Goal: Navigation & Orientation: Find specific page/section

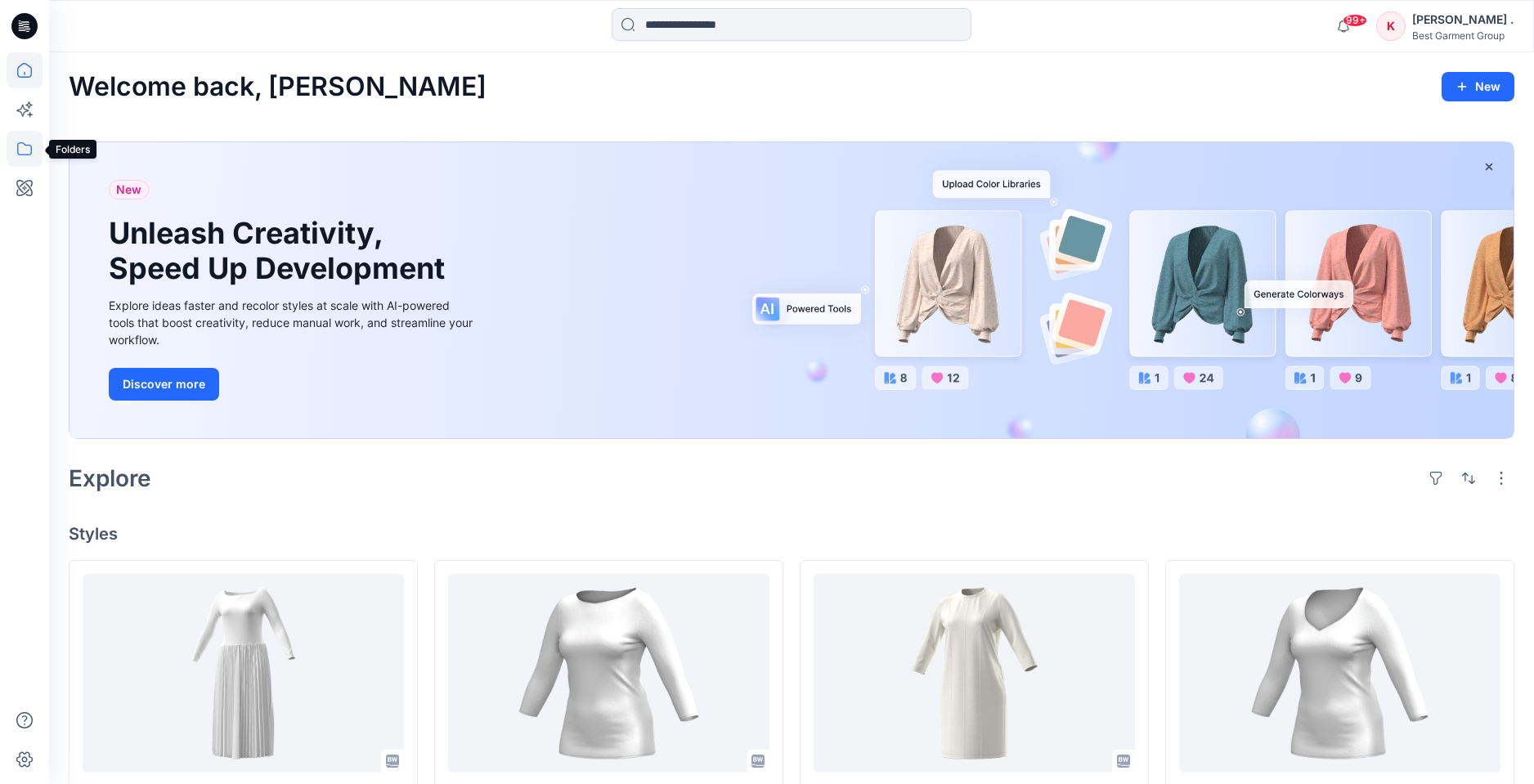
click at [21, 146] on icon at bounding box center [24, 148] width 36 height 36
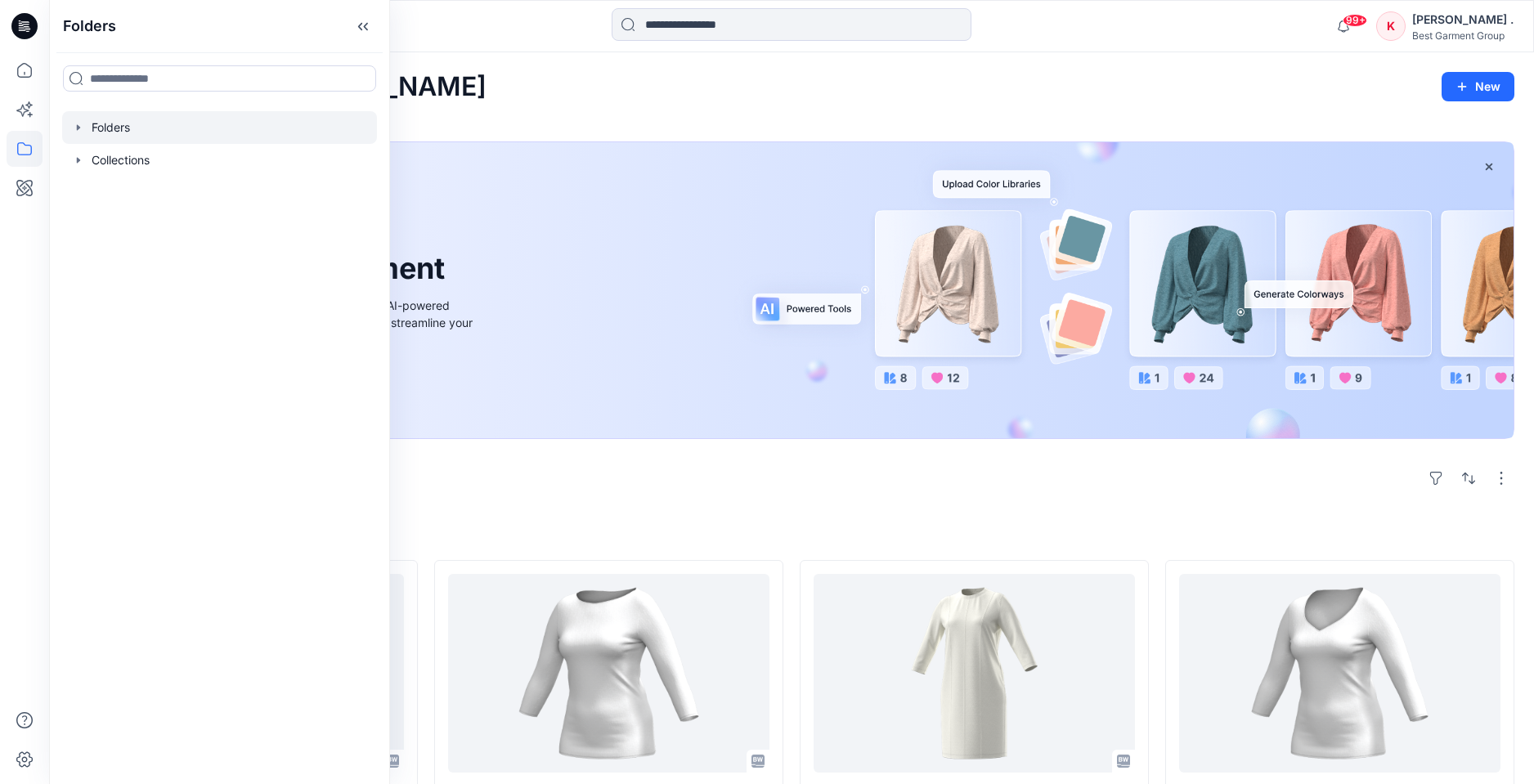
click at [126, 131] on div at bounding box center [219, 127] width 315 height 33
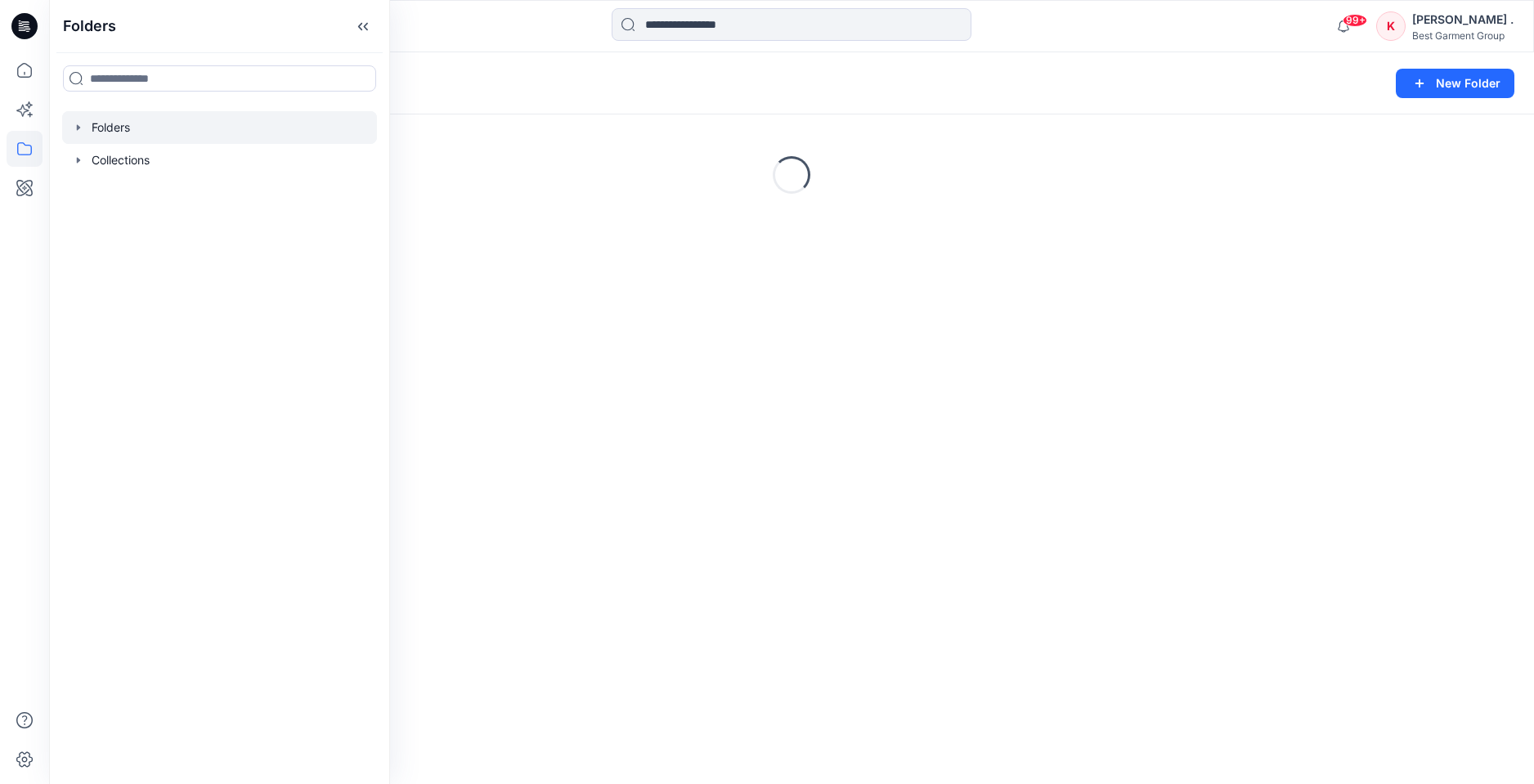
click at [77, 128] on icon "button" at bounding box center [78, 127] width 3 height 6
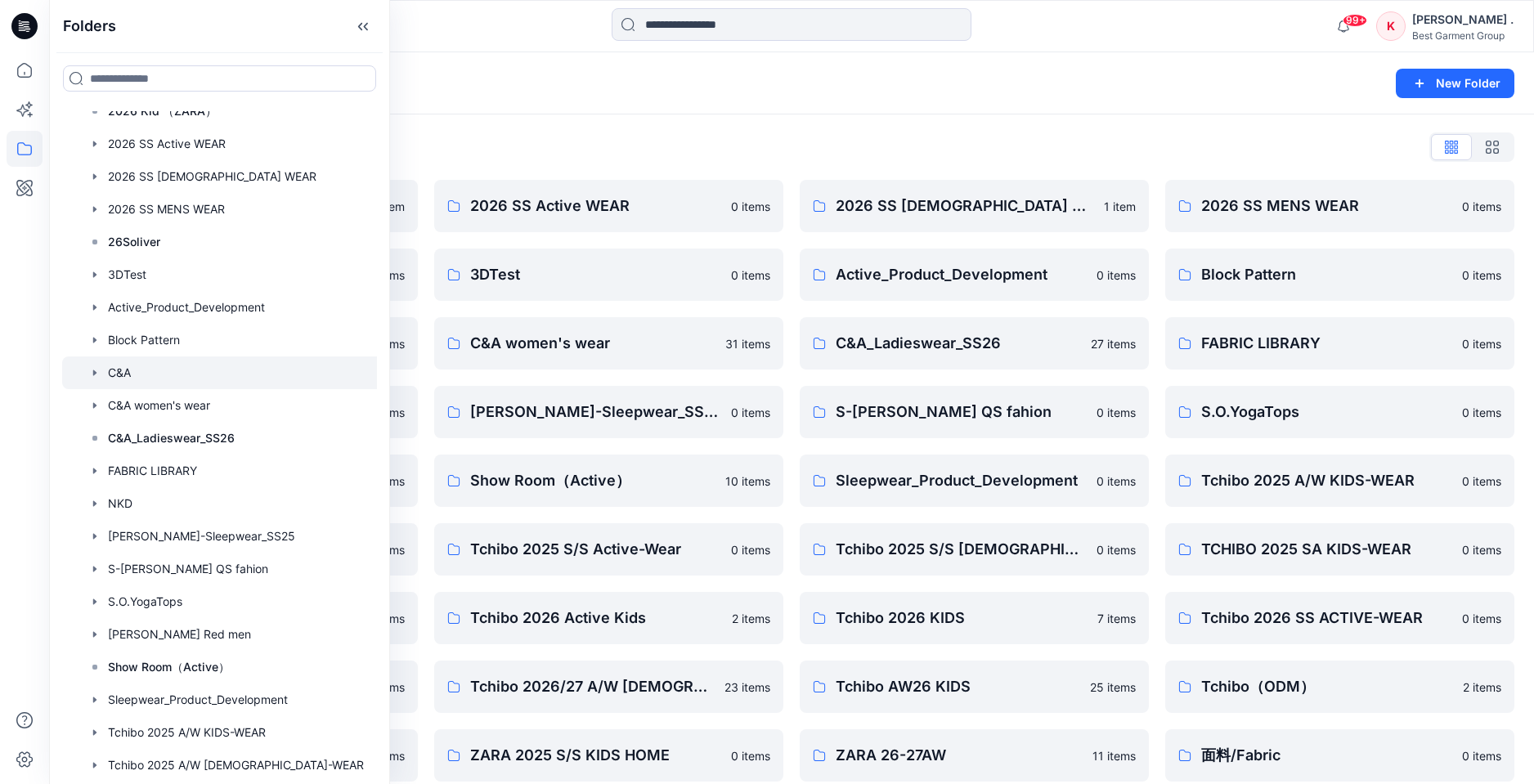
scroll to position [58, 0]
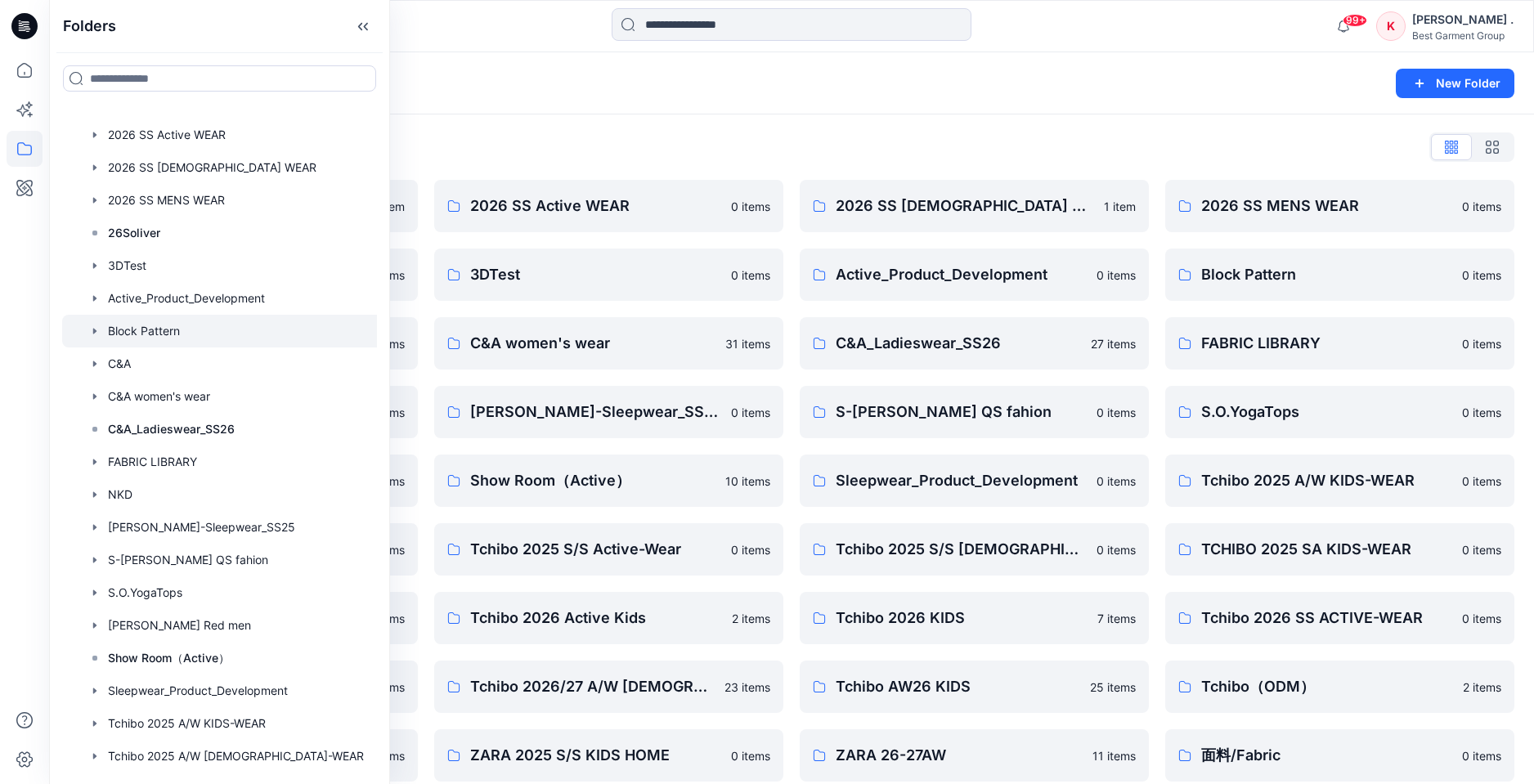
click at [148, 333] on div at bounding box center [230, 331] width 337 height 33
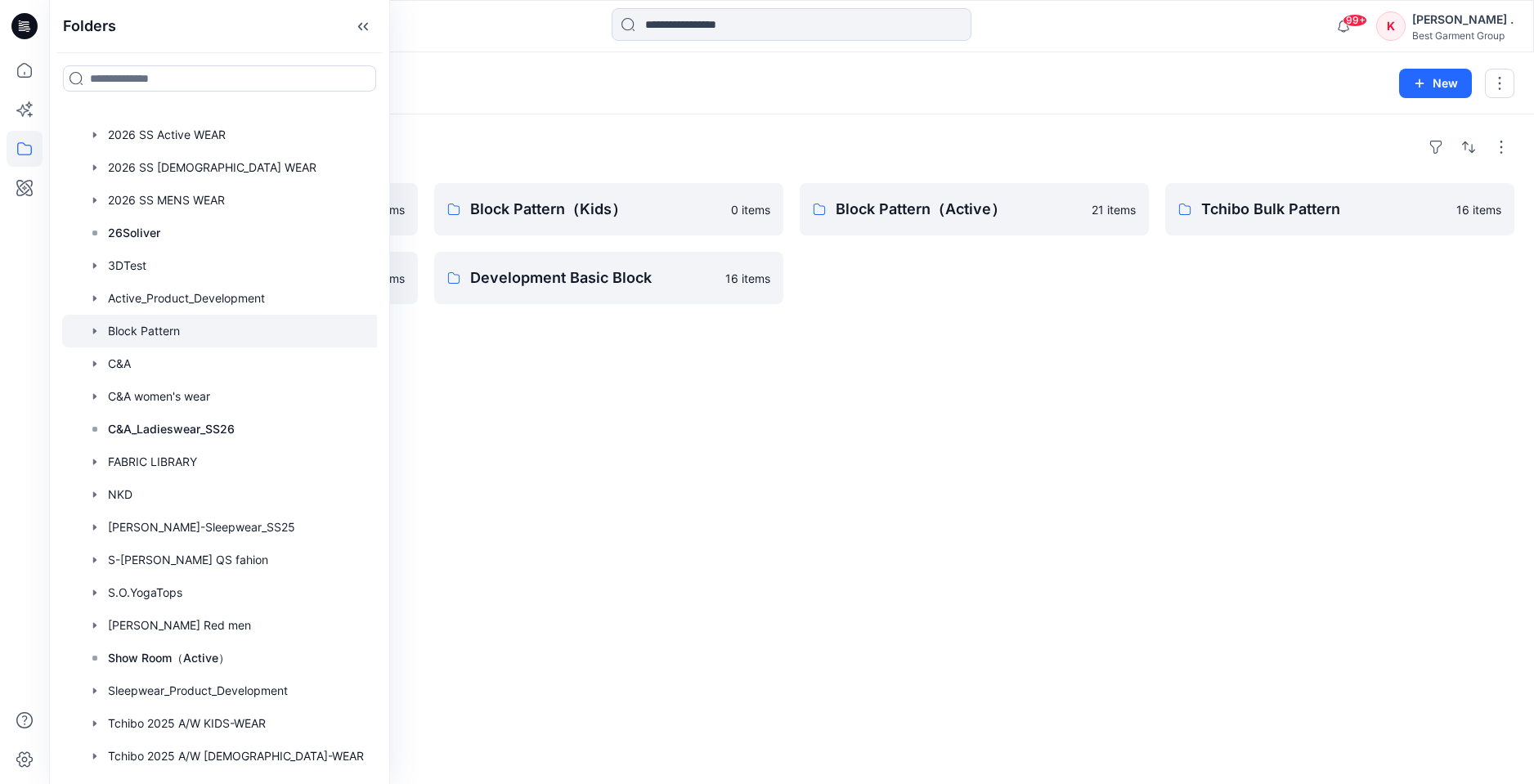
click at [495, 153] on div "Folders" at bounding box center [791, 147] width 1446 height 26
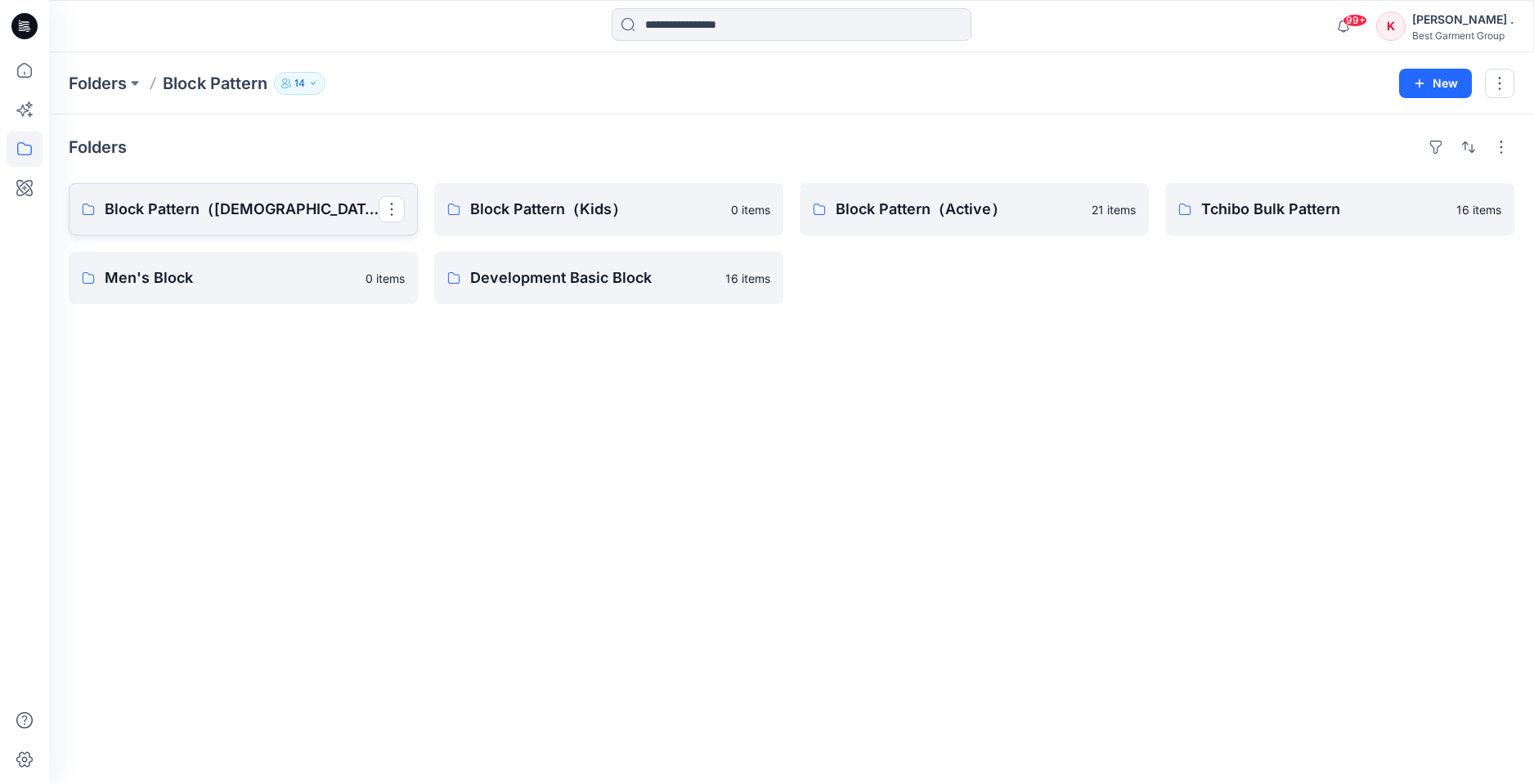
click at [297, 208] on p "Block Pattern（[DEMOGRAPHIC_DATA]）" at bounding box center [241, 209] width 274 height 23
